Goal: Task Accomplishment & Management: Use online tool/utility

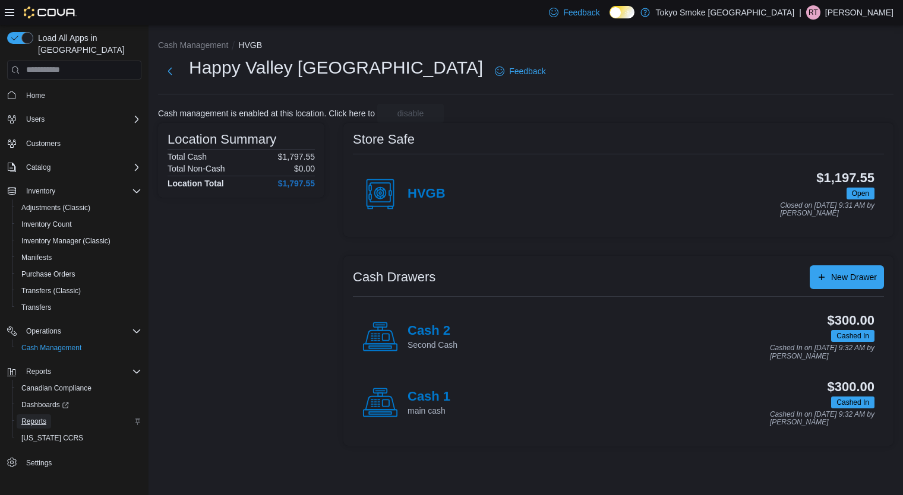
click at [37, 417] on span "Reports" at bounding box center [33, 422] width 25 height 10
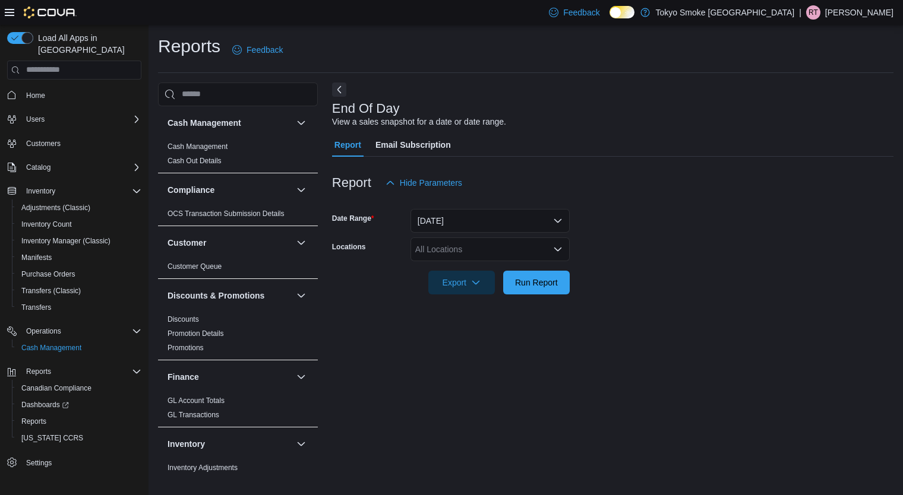
click at [469, 253] on div "All Locations" at bounding box center [489, 250] width 159 height 24
type input "***"
click at [472, 268] on span "Happy Valley [GEOGRAPHIC_DATA]" at bounding box center [510, 270] width 137 height 12
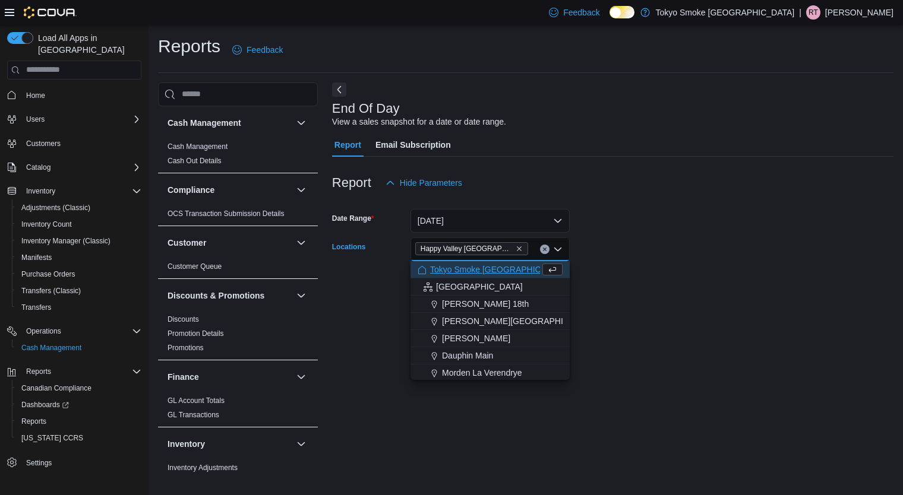
click at [683, 274] on form "Date Range [DATE] Locations [GEOGRAPHIC_DATA] [GEOGRAPHIC_DATA] Combo box. Sele…" at bounding box center [612, 245] width 561 height 100
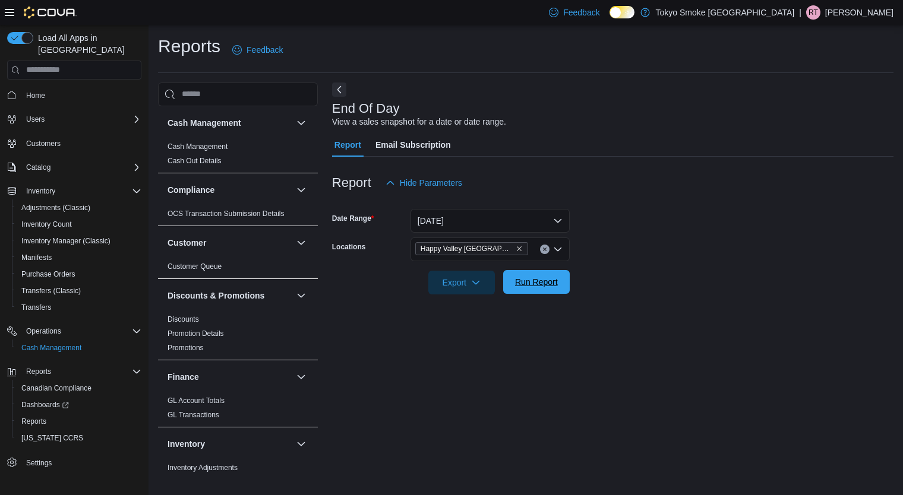
click at [543, 280] on span "Run Report" at bounding box center [536, 282] width 43 height 12
